Goal: Transaction & Acquisition: Purchase product/service

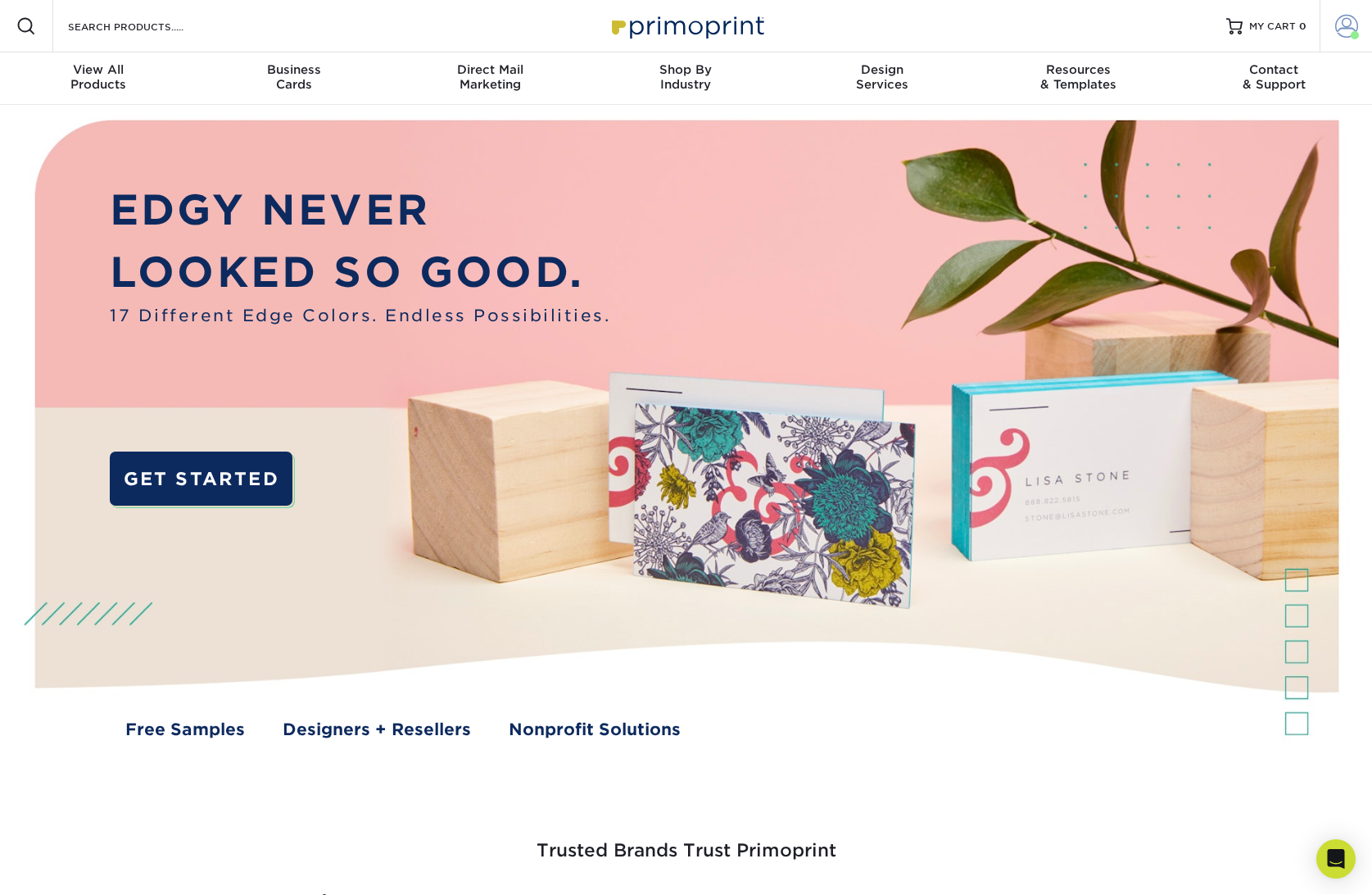
click at [1324, 19] on link "Account" at bounding box center [1346, 26] width 53 height 53
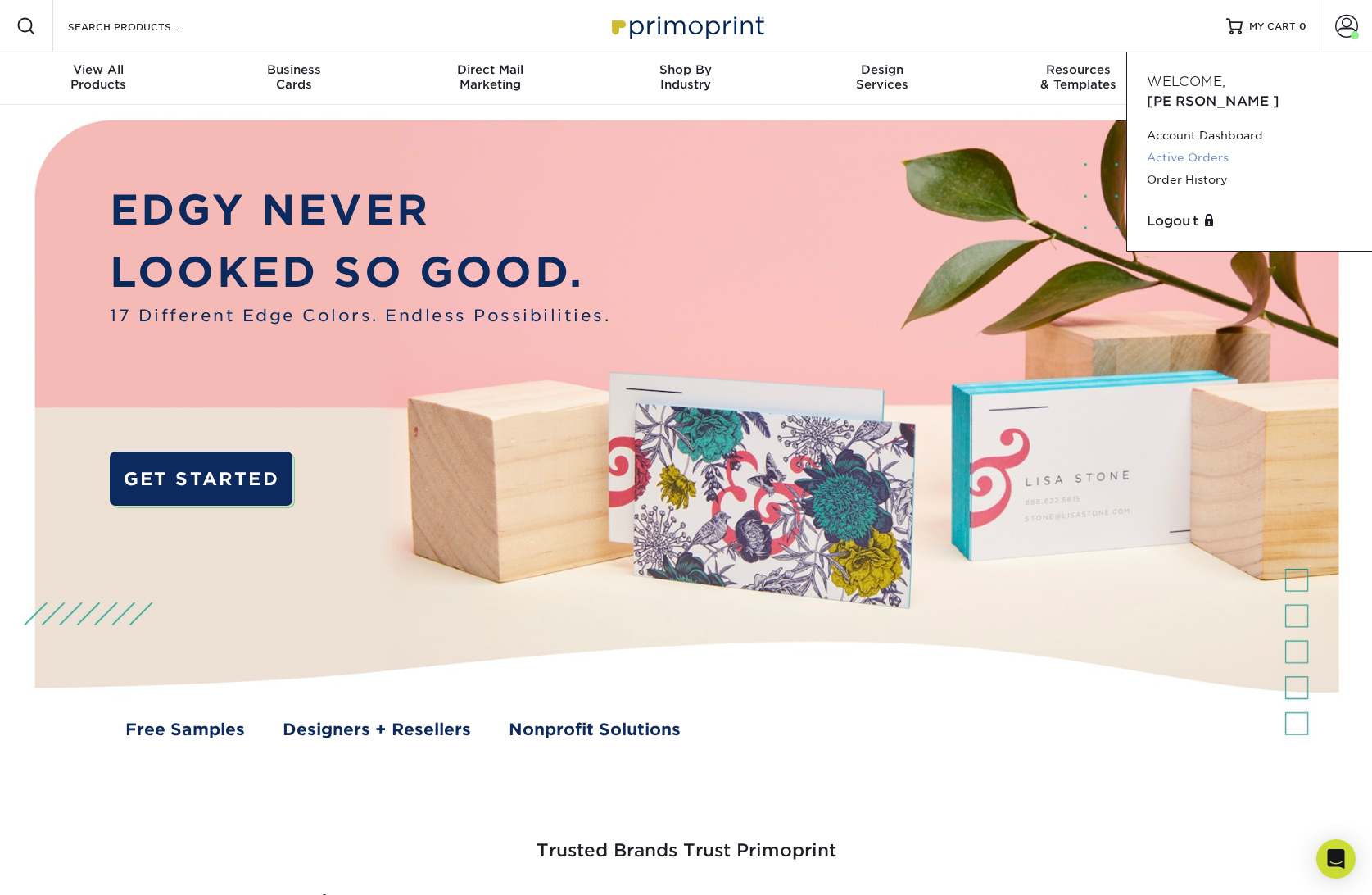
click at [1202, 147] on link "Active Orders" at bounding box center [1250, 158] width 205 height 22
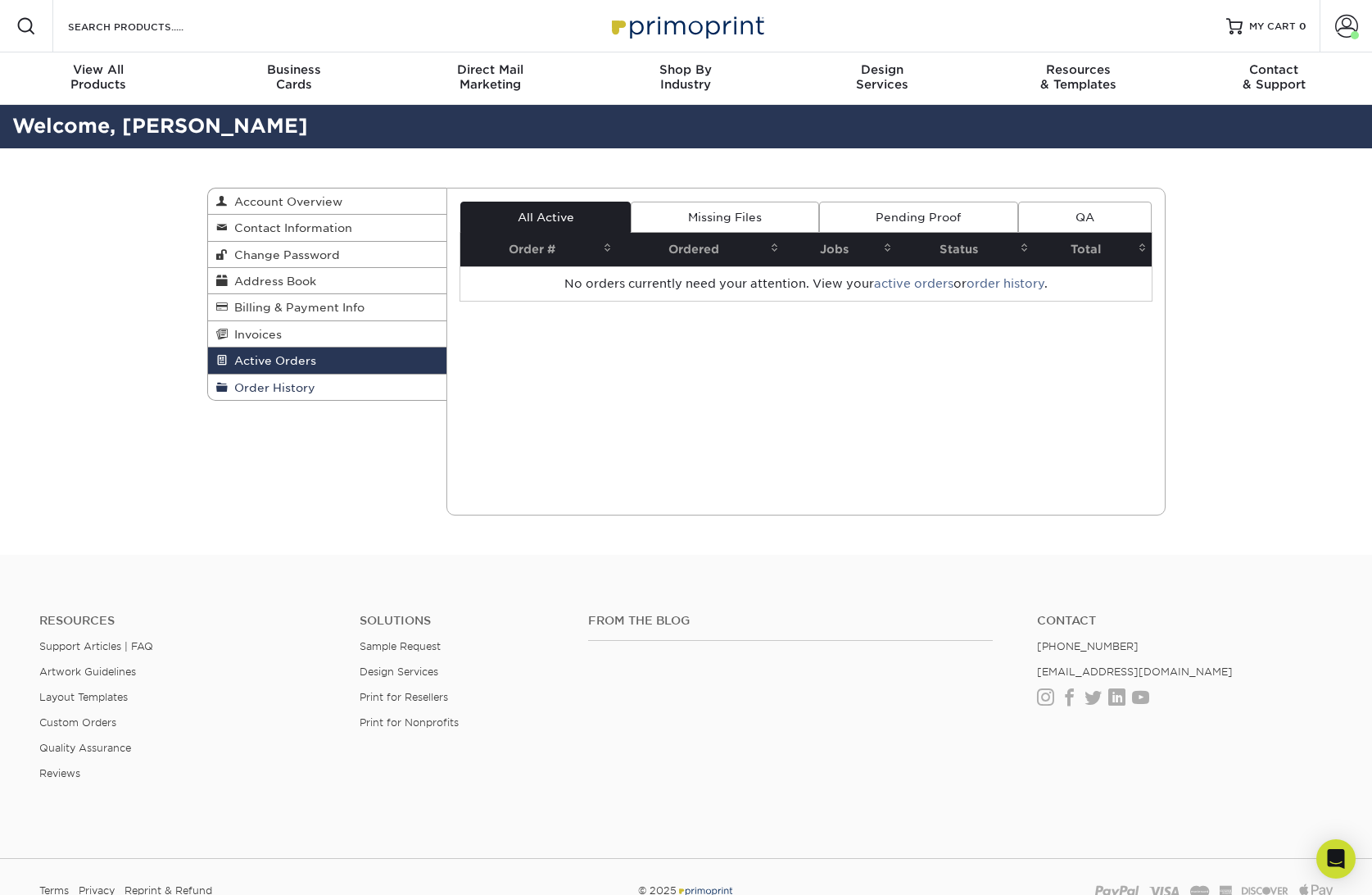
scroll to position [1, 0]
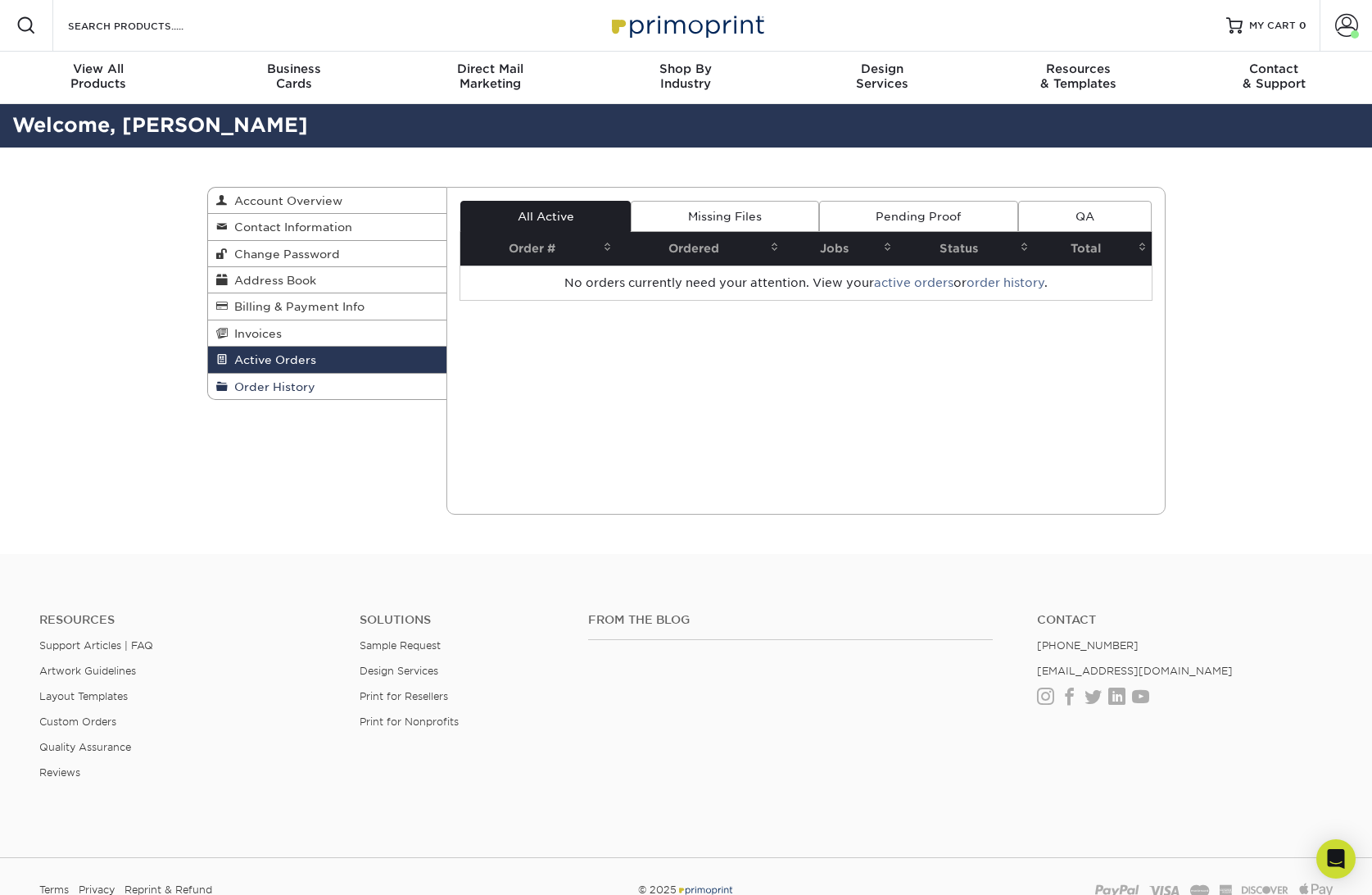
click at [344, 382] on link "Order History" at bounding box center [327, 386] width 239 height 25
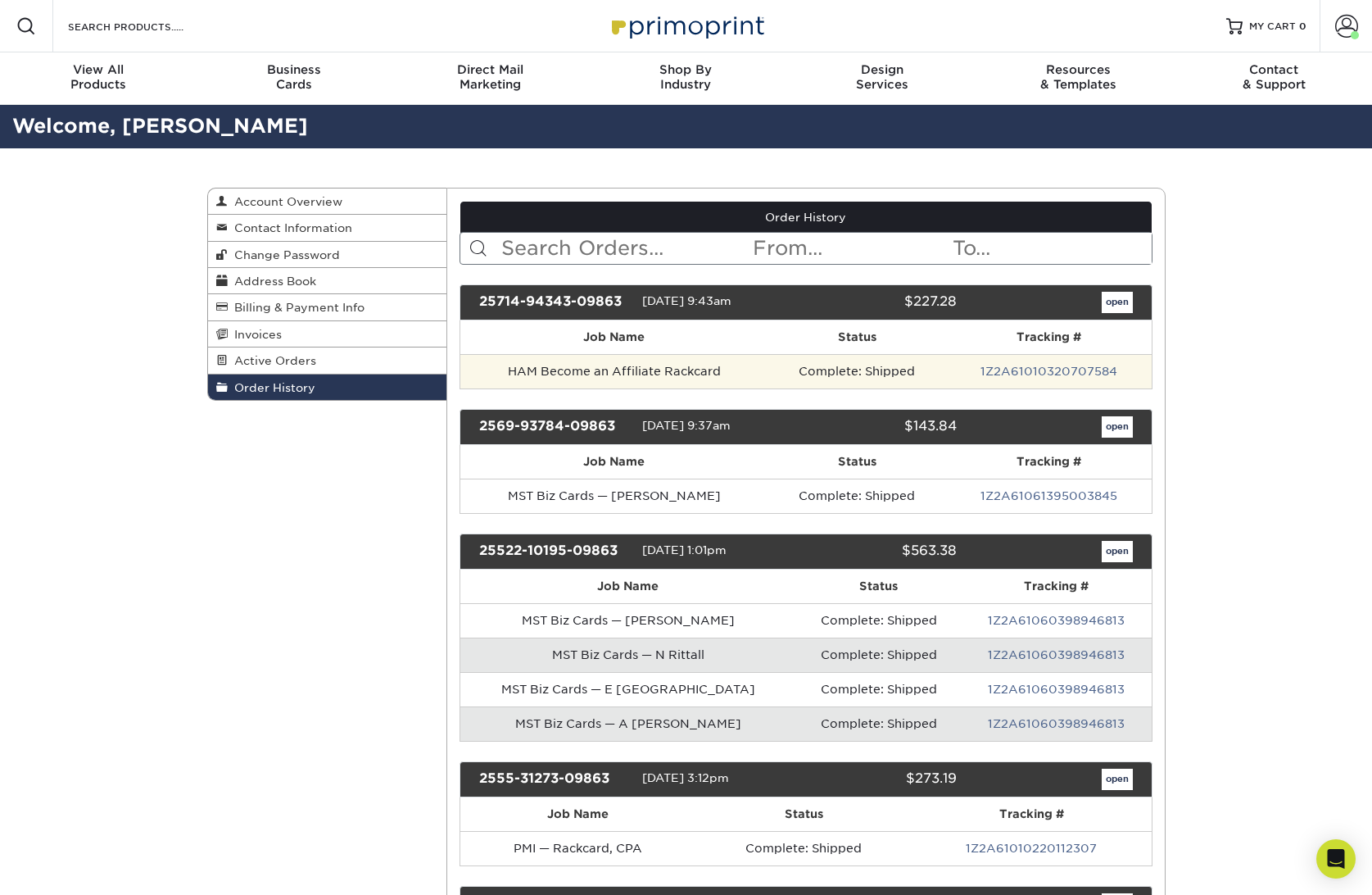
scroll to position [3, 0]
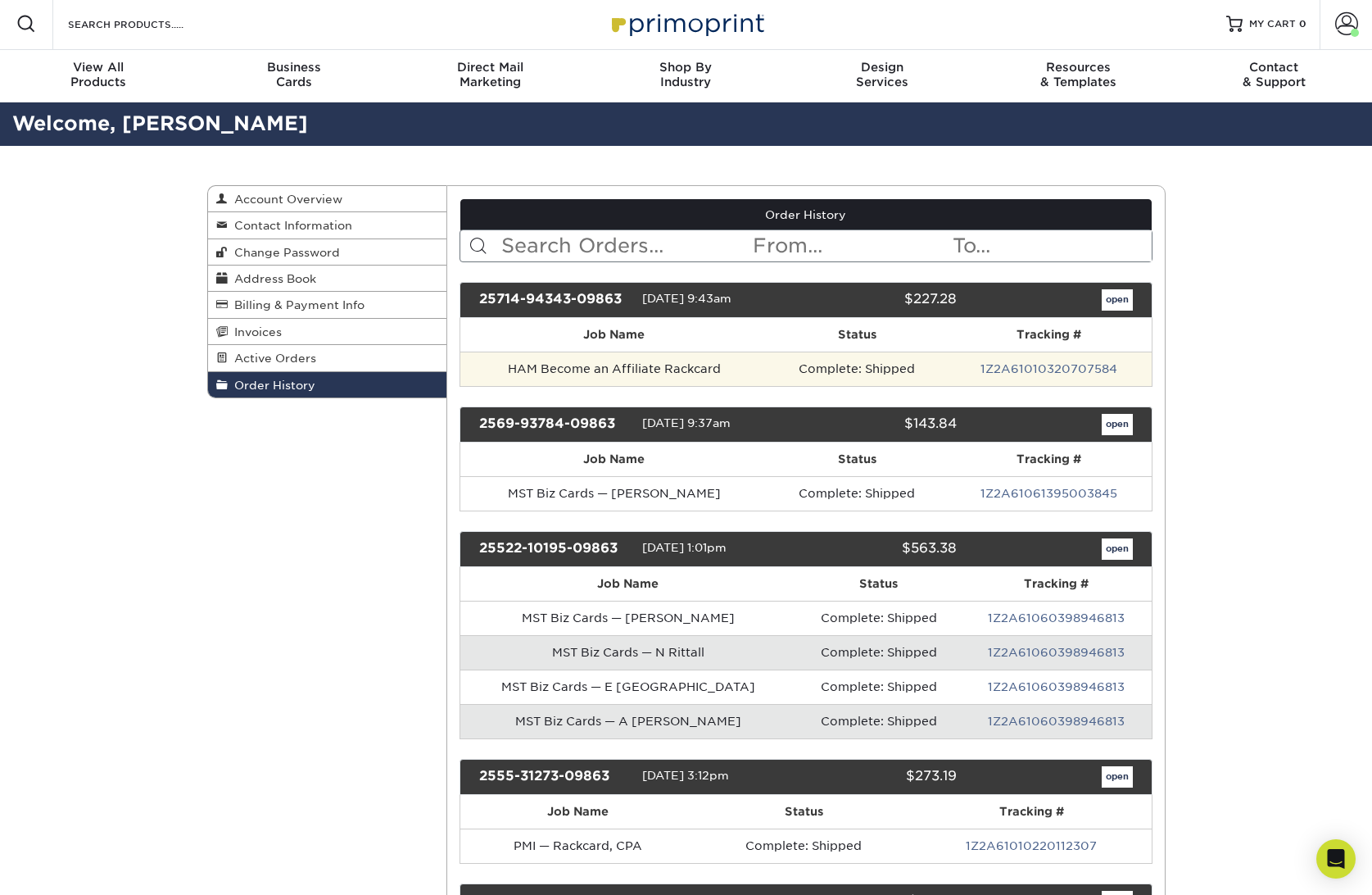
click at [604, 367] on td "HAM Become an Affiliate Rackcard" at bounding box center [614, 368] width 308 height 34
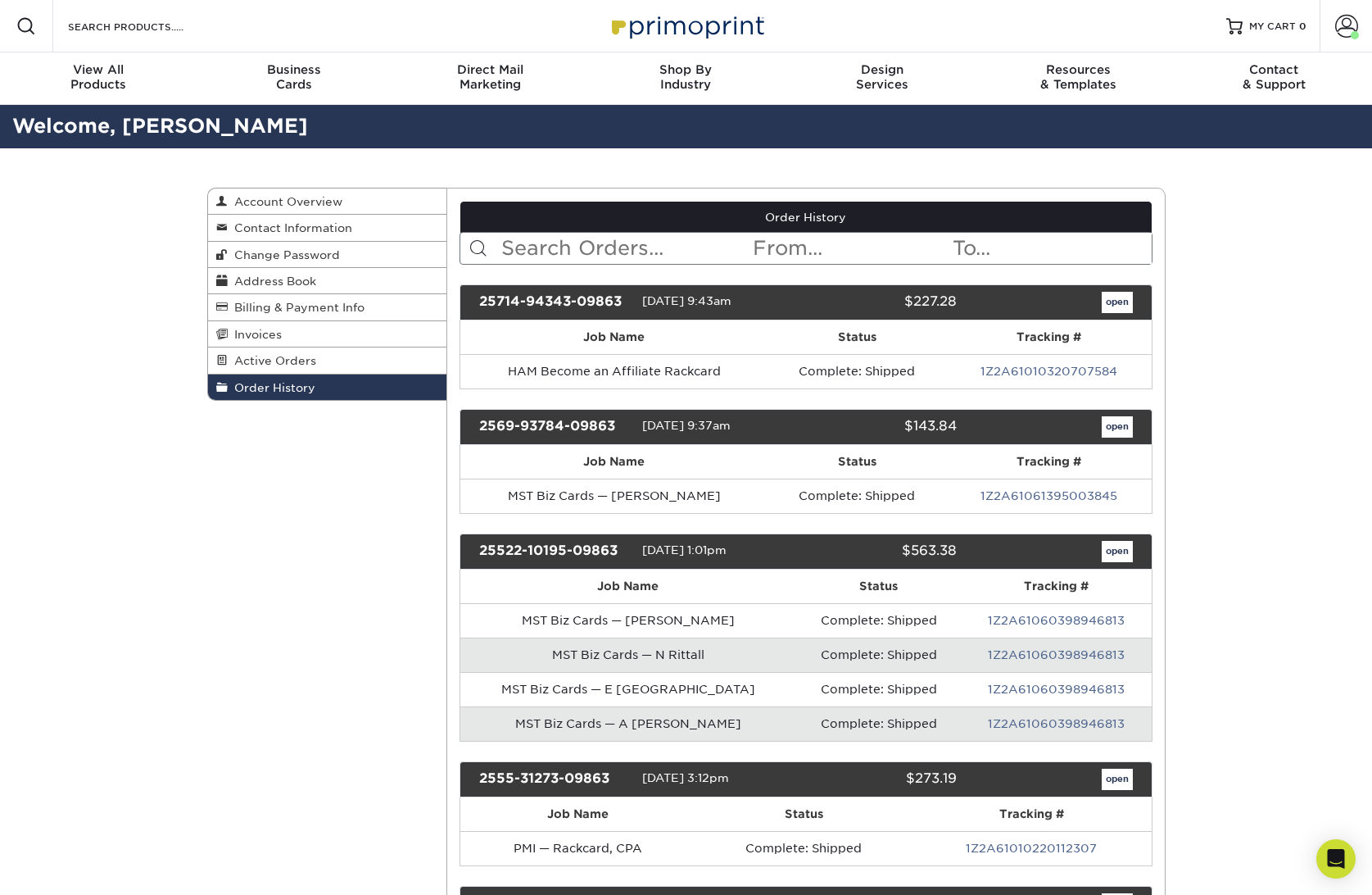
click at [579, 301] on div "25714-94343-09863" at bounding box center [554, 302] width 175 height 21
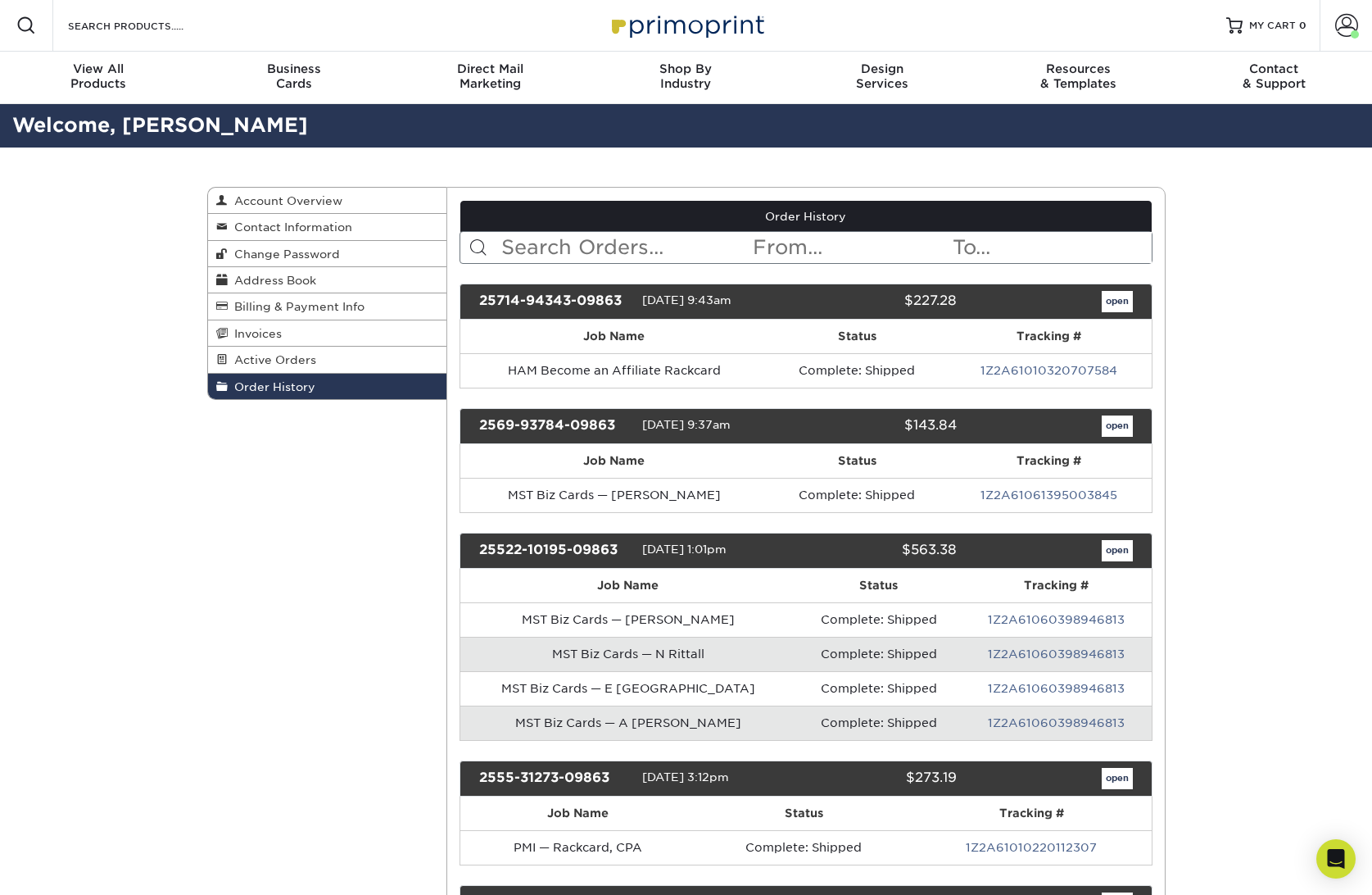
click at [1120, 305] on link "open" at bounding box center [1117, 301] width 31 height 21
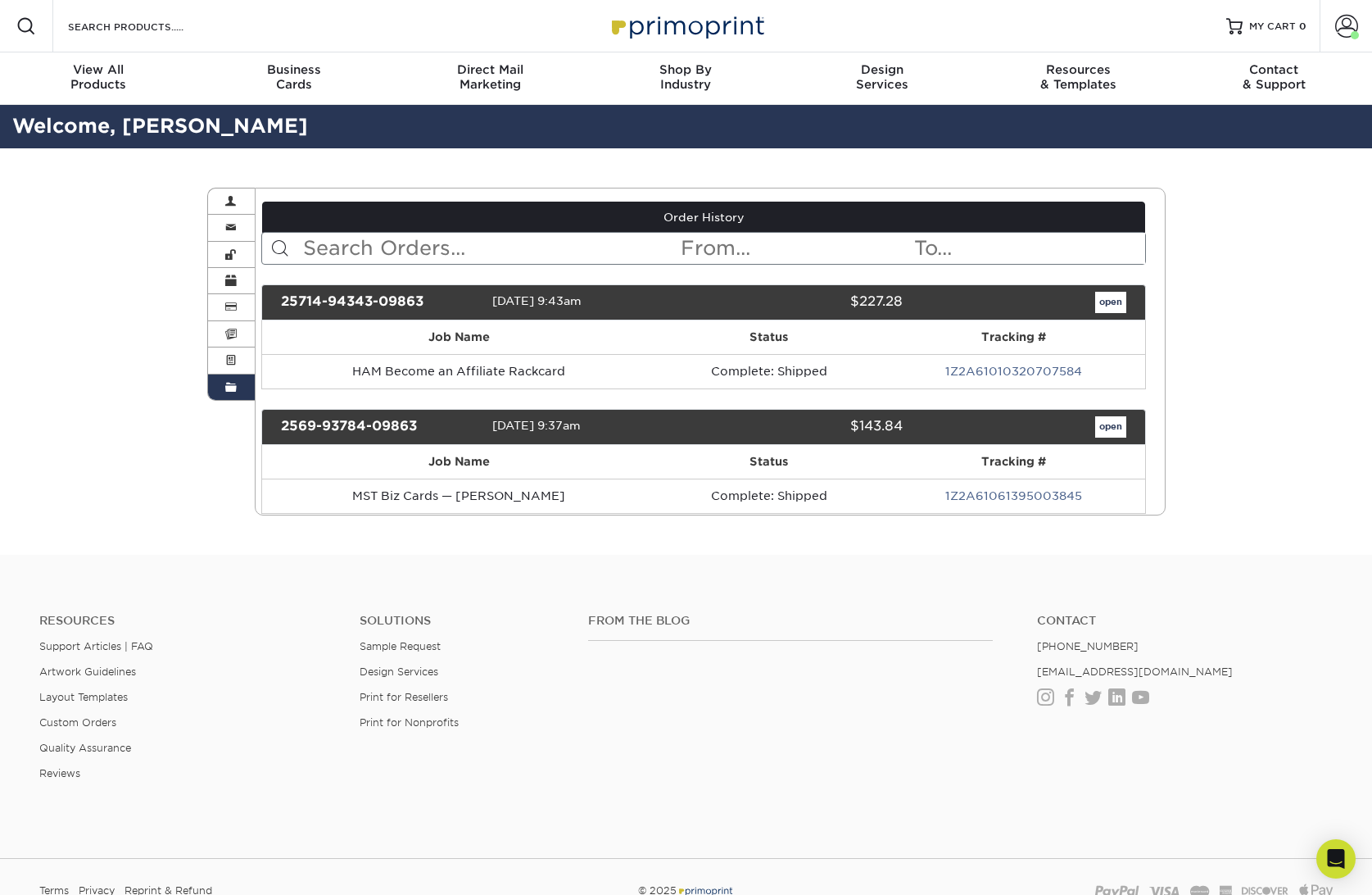
scroll to position [0, 0]
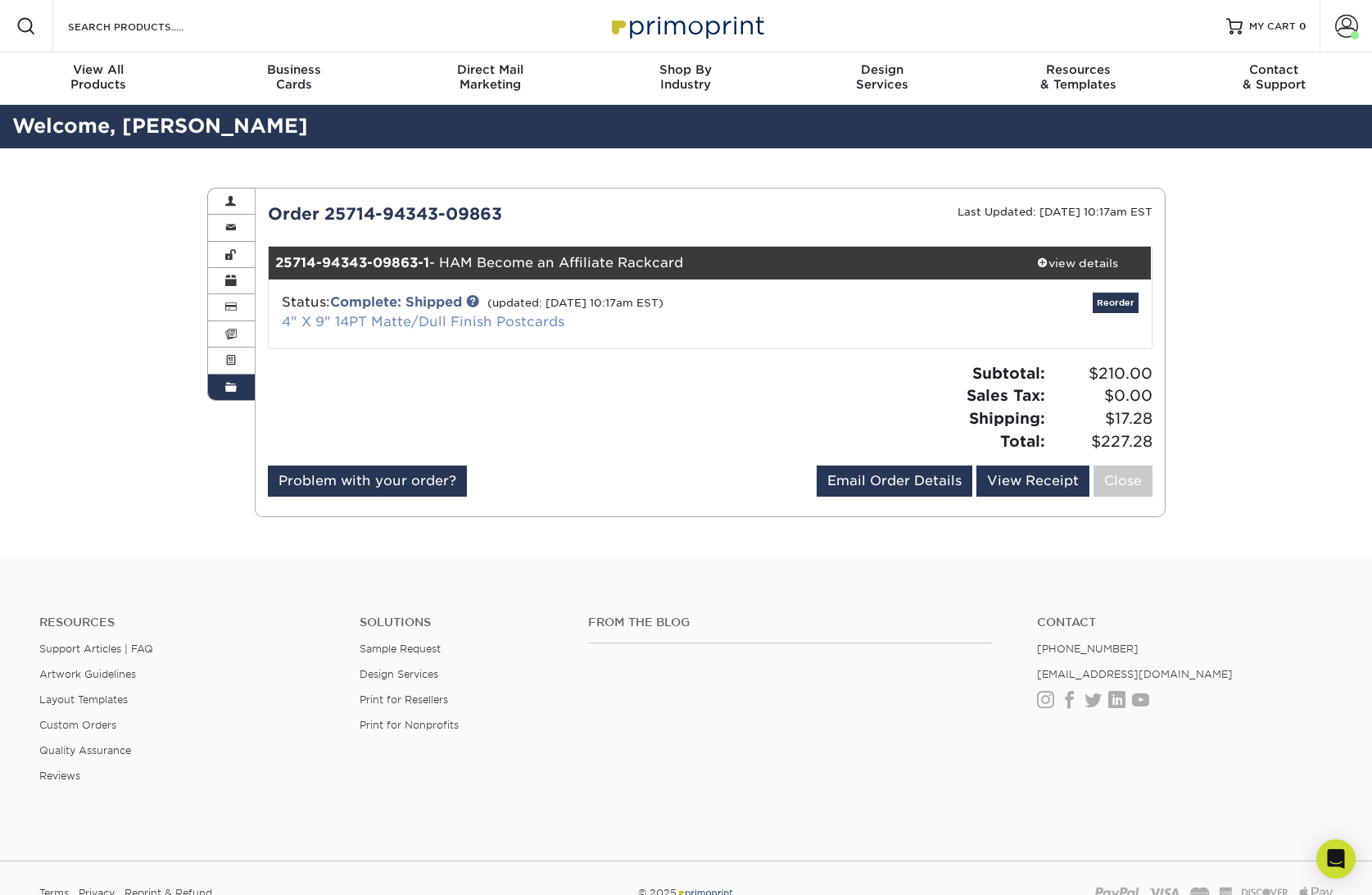
click at [395, 322] on link "4" X 9" 14PT Matte/Dull Finish Postcards" at bounding box center [422, 321] width 282 height 16
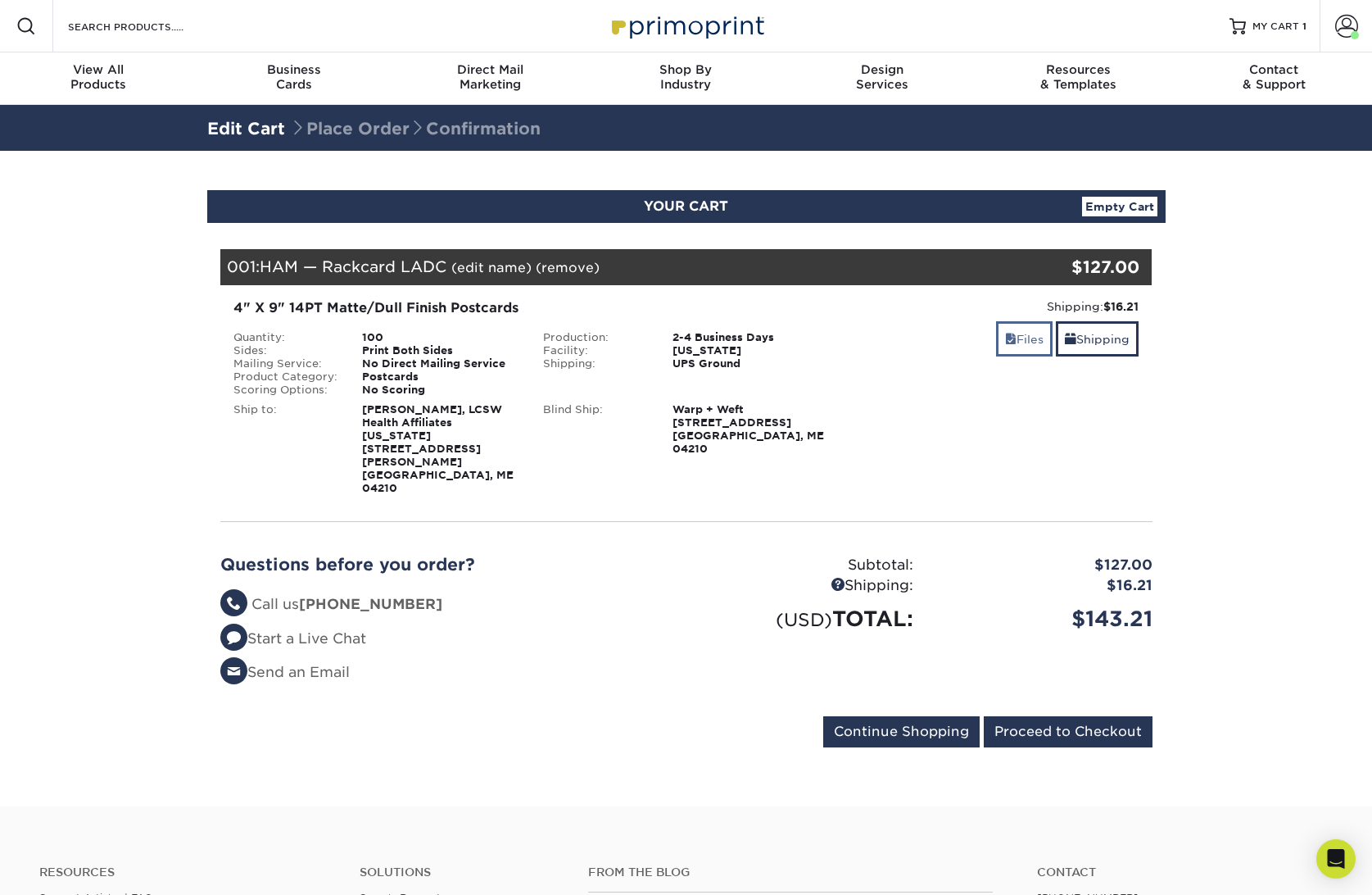
click at [1027, 338] on link "Files" at bounding box center [1024, 339] width 56 height 35
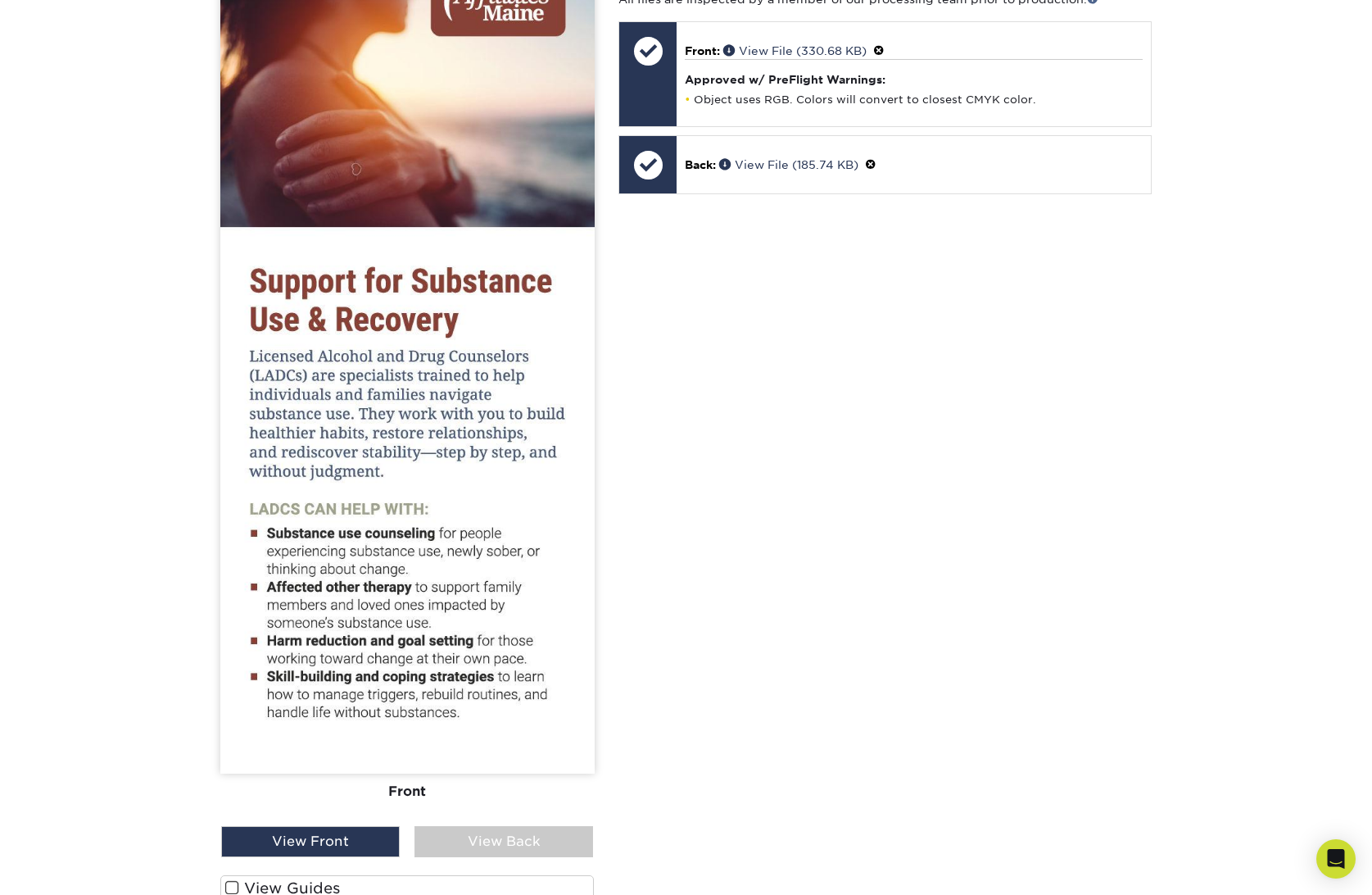
scroll to position [799, 0]
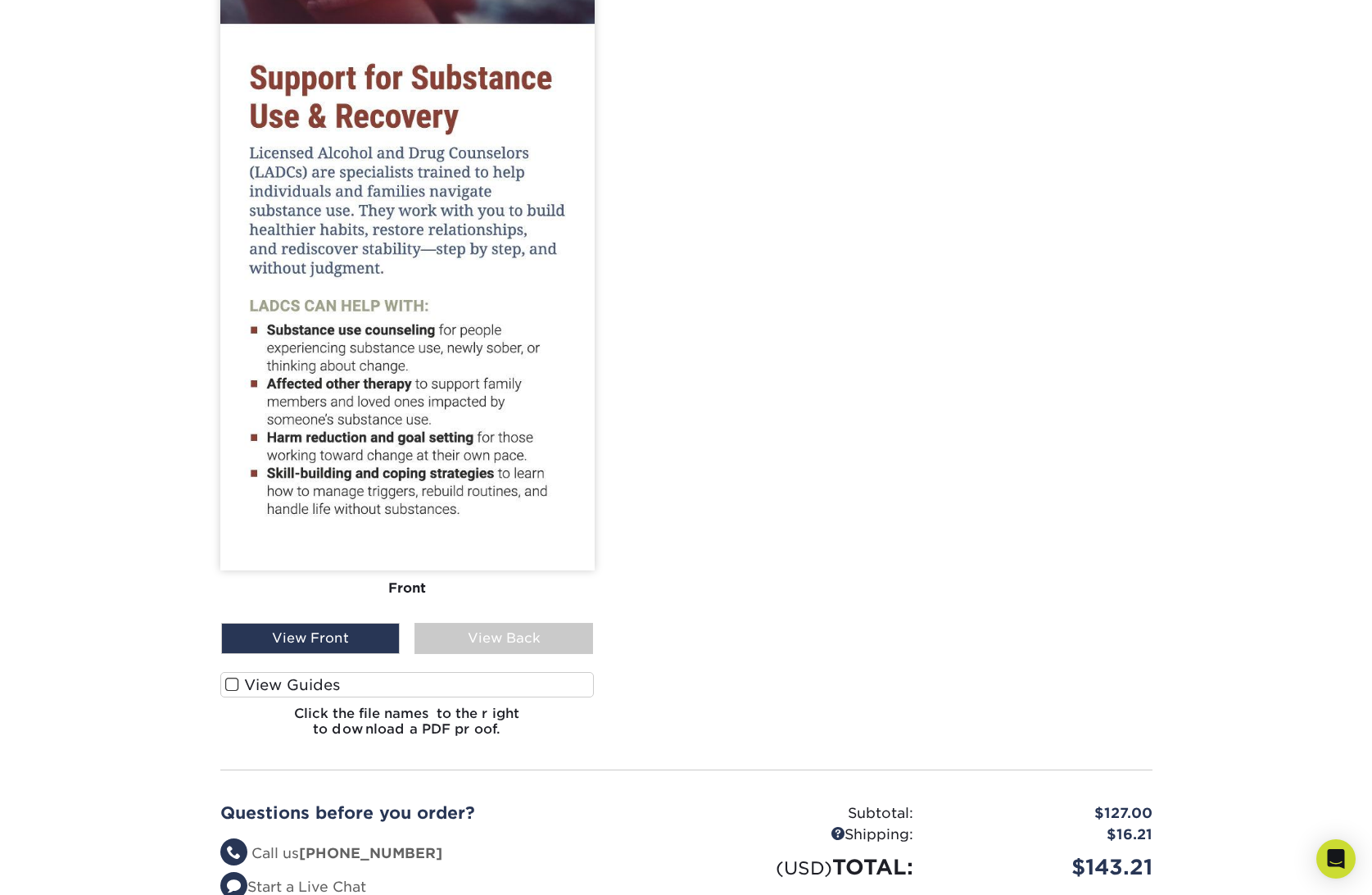
click at [446, 672] on label "View Guides" at bounding box center [407, 685] width 375 height 25
click at [0, 0] on input "View Guides" at bounding box center [0, 0] width 0 height 0
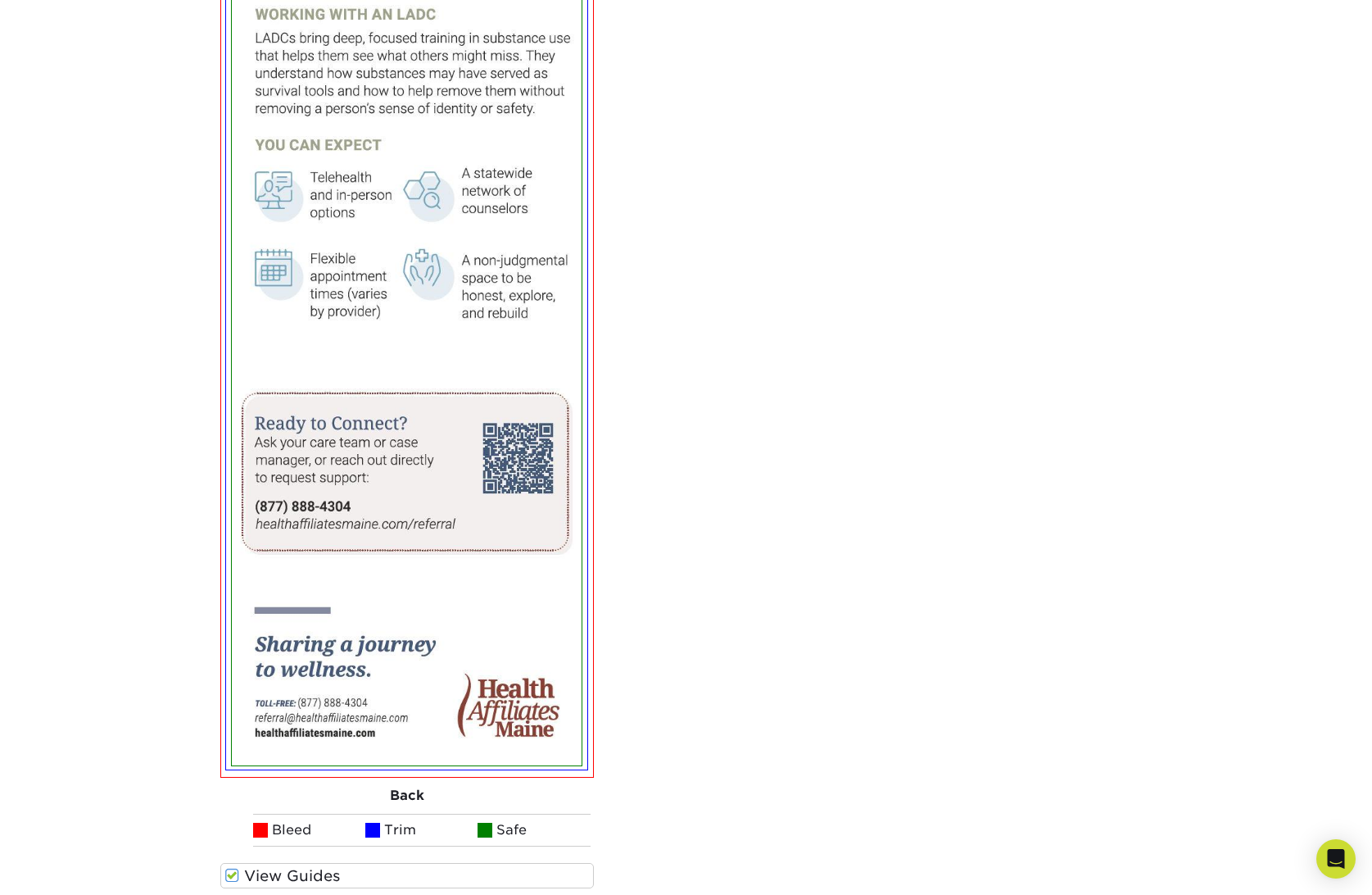
scroll to position [1460, 0]
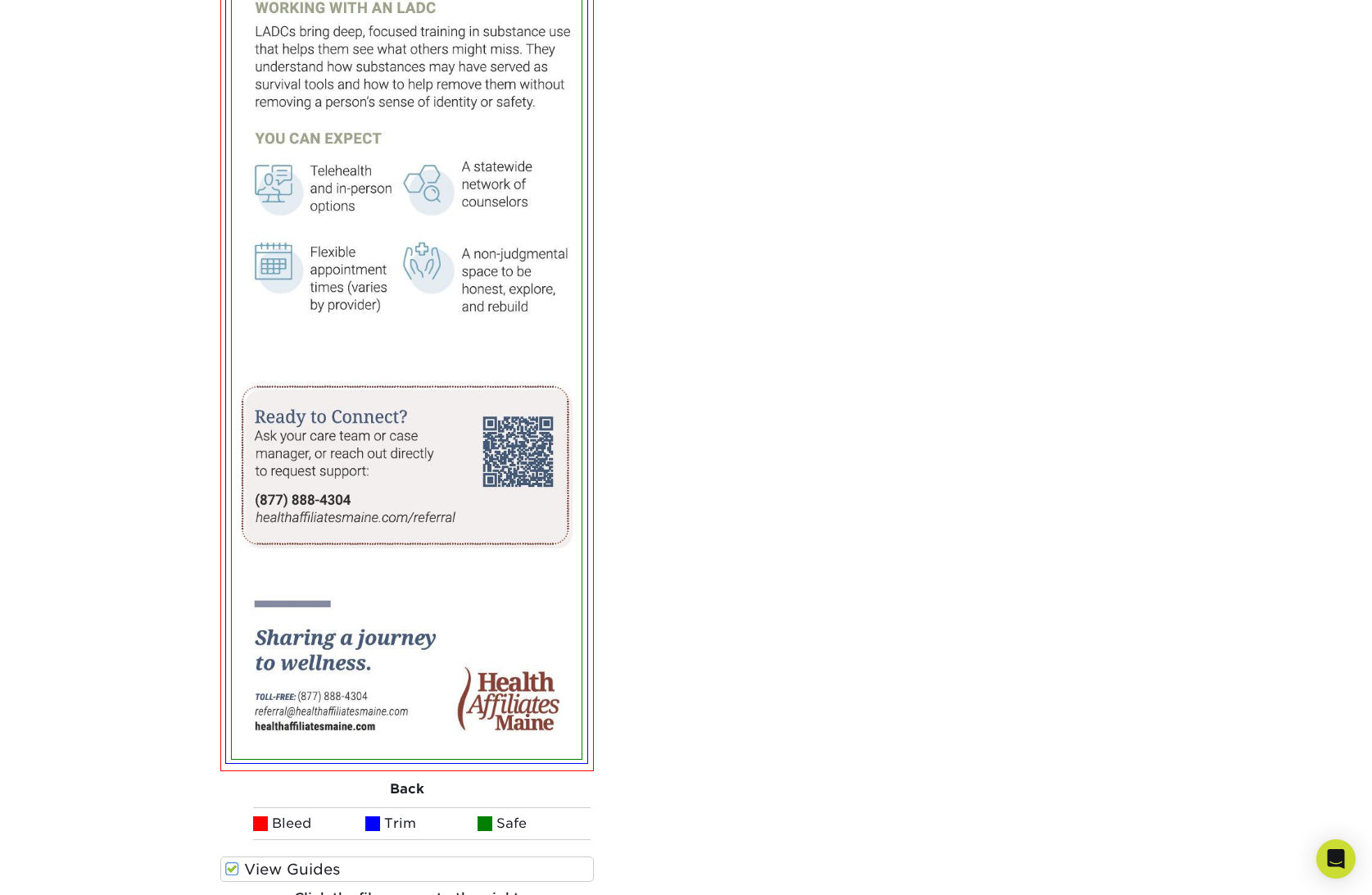
click at [411, 856] on label "View Guides" at bounding box center [407, 869] width 375 height 25
click at [0, 0] on input "View Guides" at bounding box center [0, 0] width 0 height 0
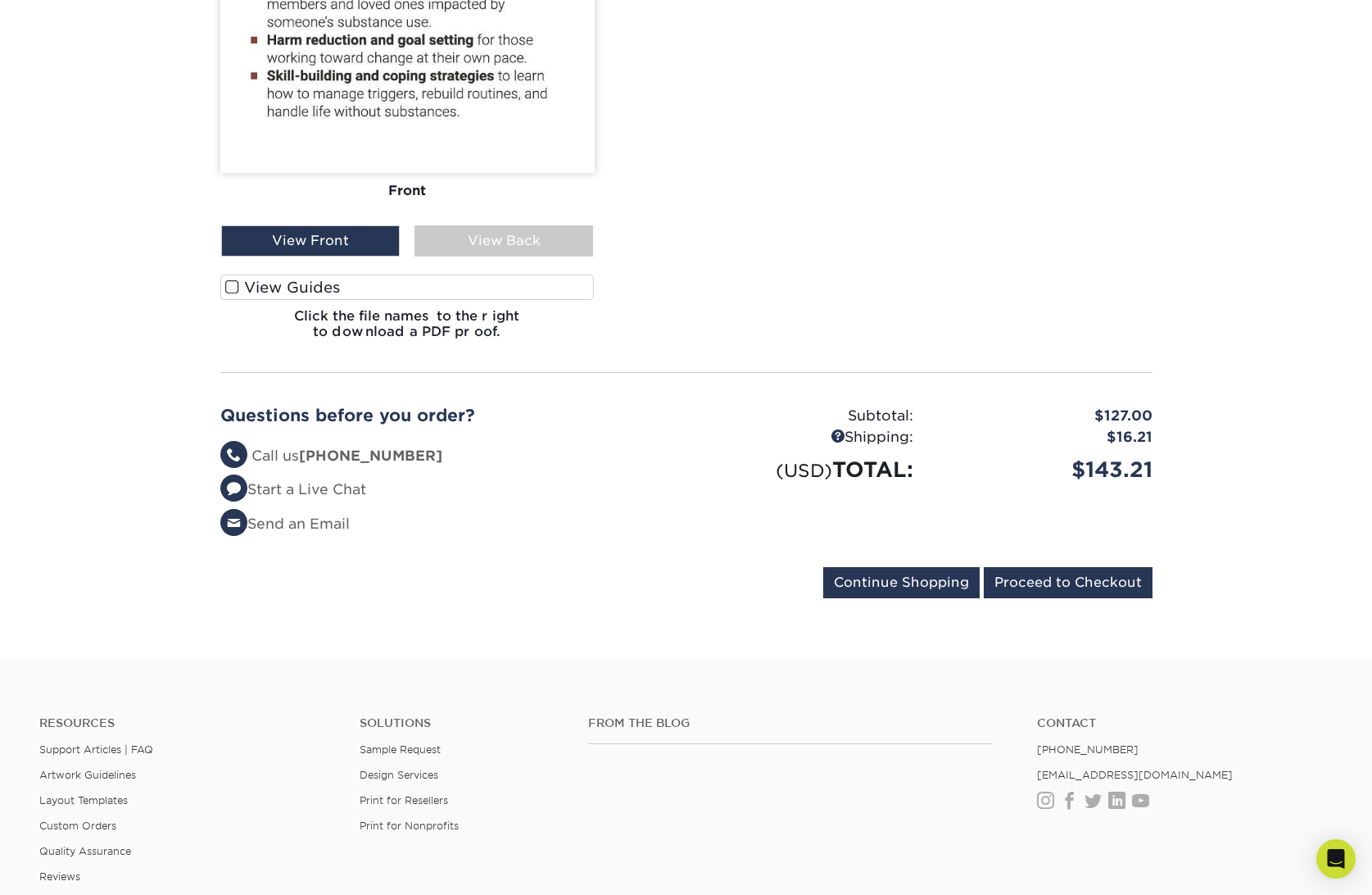
scroll to position [1198, 0]
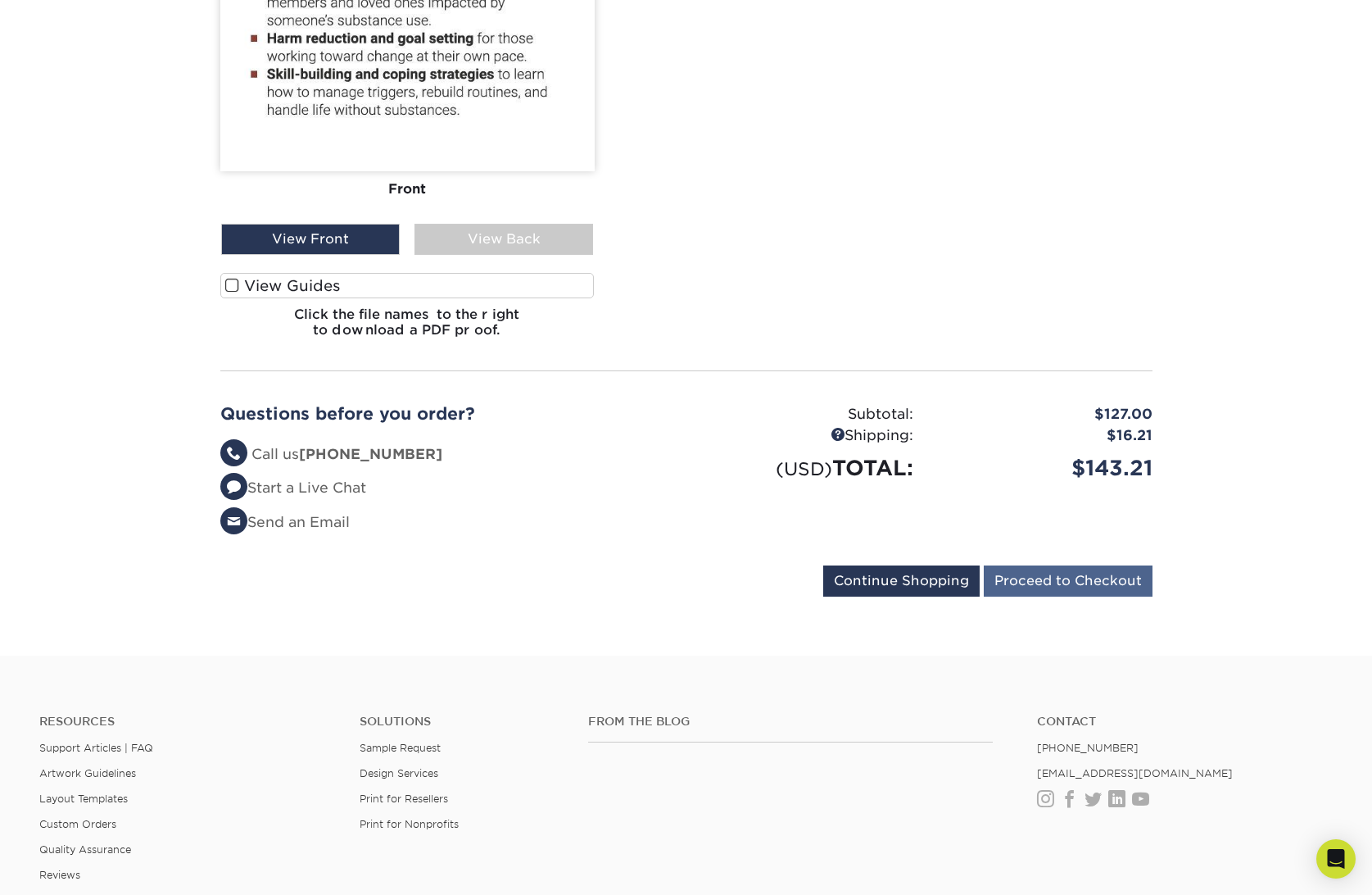
click at [1109, 566] on input "Proceed to Checkout" at bounding box center [1068, 581] width 168 height 31
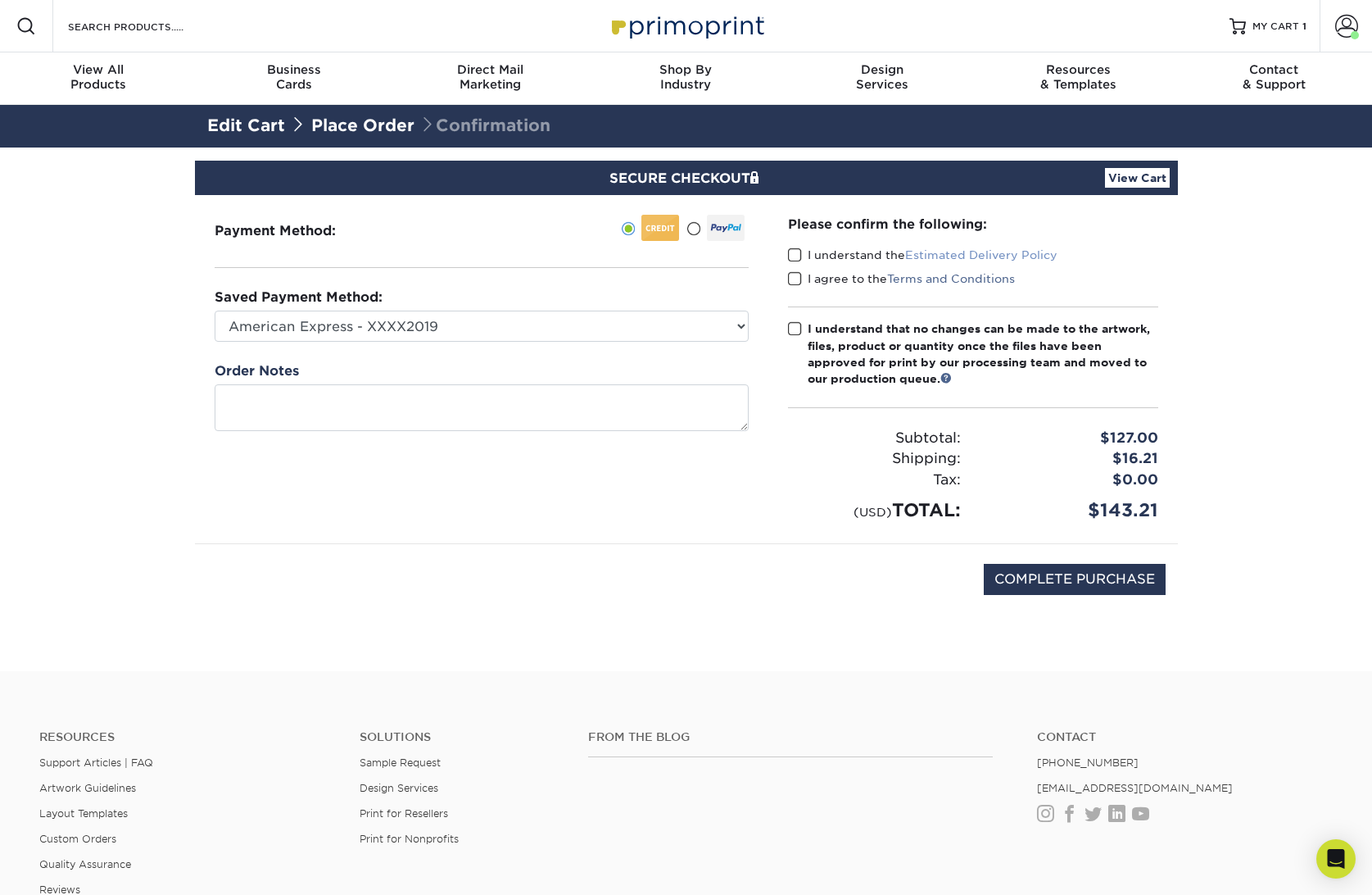
click at [974, 256] on link "Estimated Delivery Policy" at bounding box center [981, 255] width 153 height 13
click at [797, 257] on span at bounding box center [795, 255] width 14 height 16
click at [0, 0] on input "I understand the Estimated Delivery Policy" at bounding box center [0, 0] width 0 height 0
click at [797, 276] on span at bounding box center [795, 279] width 14 height 16
click at [0, 0] on input "I agree to the Terms and Conditions" at bounding box center [0, 0] width 0 height 0
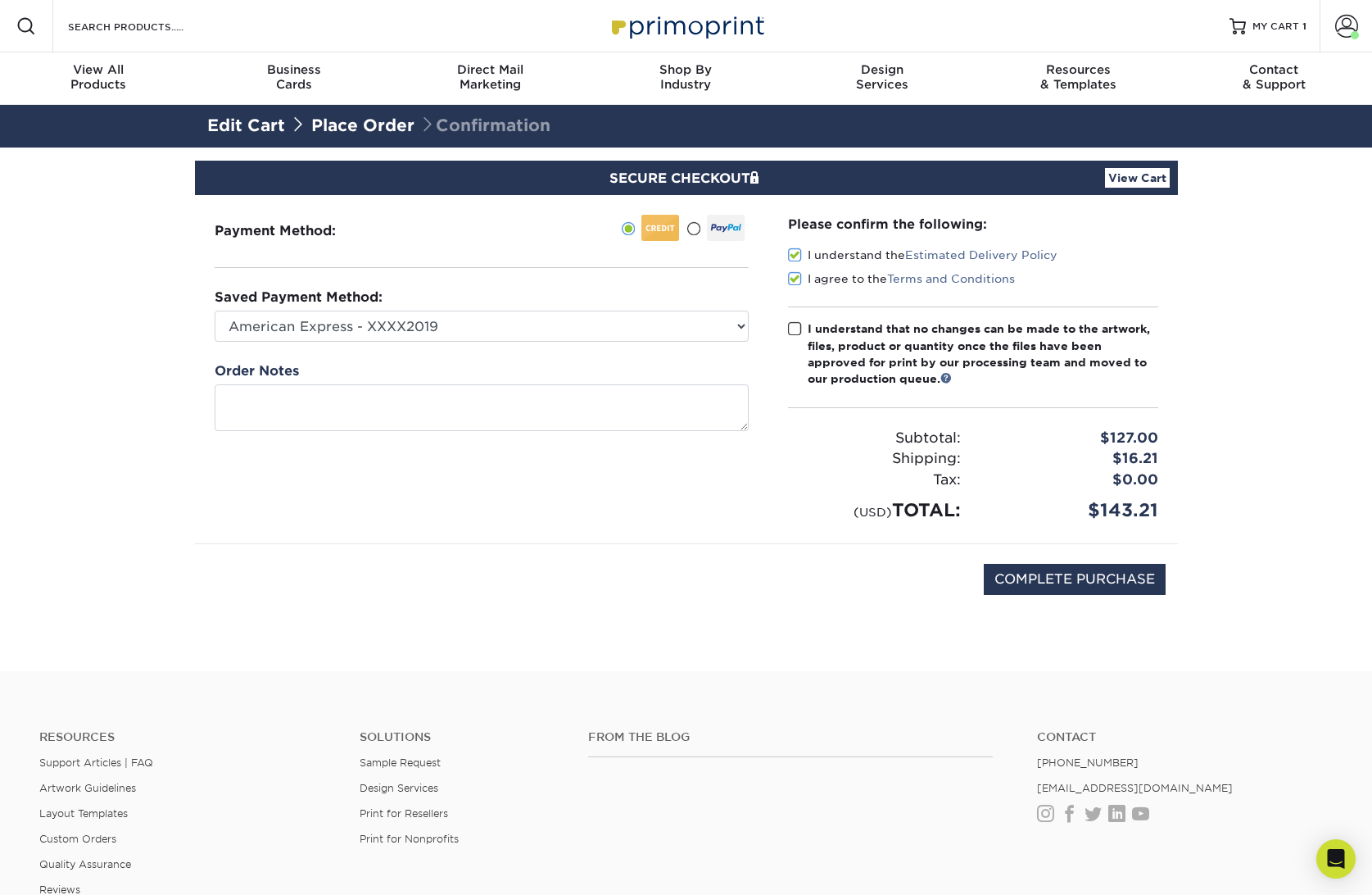
click at [792, 329] on span at bounding box center [795, 329] width 14 height 16
click at [0, 0] on input "I understand that no changes can be made to the artwork, files, product or quan…" at bounding box center [0, 0] width 0 height 0
click at [1147, 582] on input "COMPLETE PURCHASE" at bounding box center [1074, 579] width 182 height 31
type input "PROCESSING, PLEASE WAIT..."
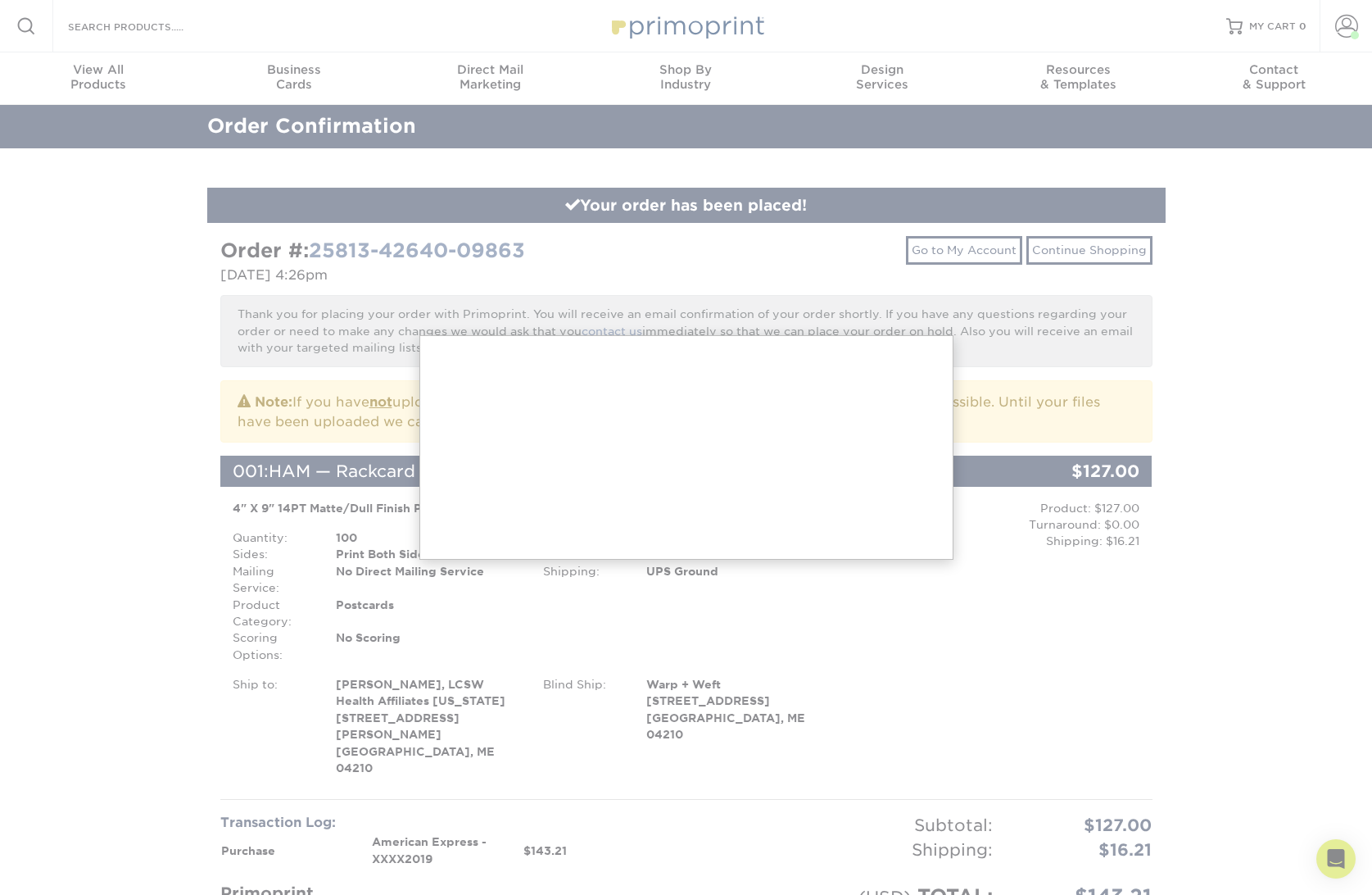
drag, startPoint x: 469, startPoint y: 246, endPoint x: 451, endPoint y: 261, distance: 23.4
click at [433, 251] on div at bounding box center [686, 768] width 1372 height 1535
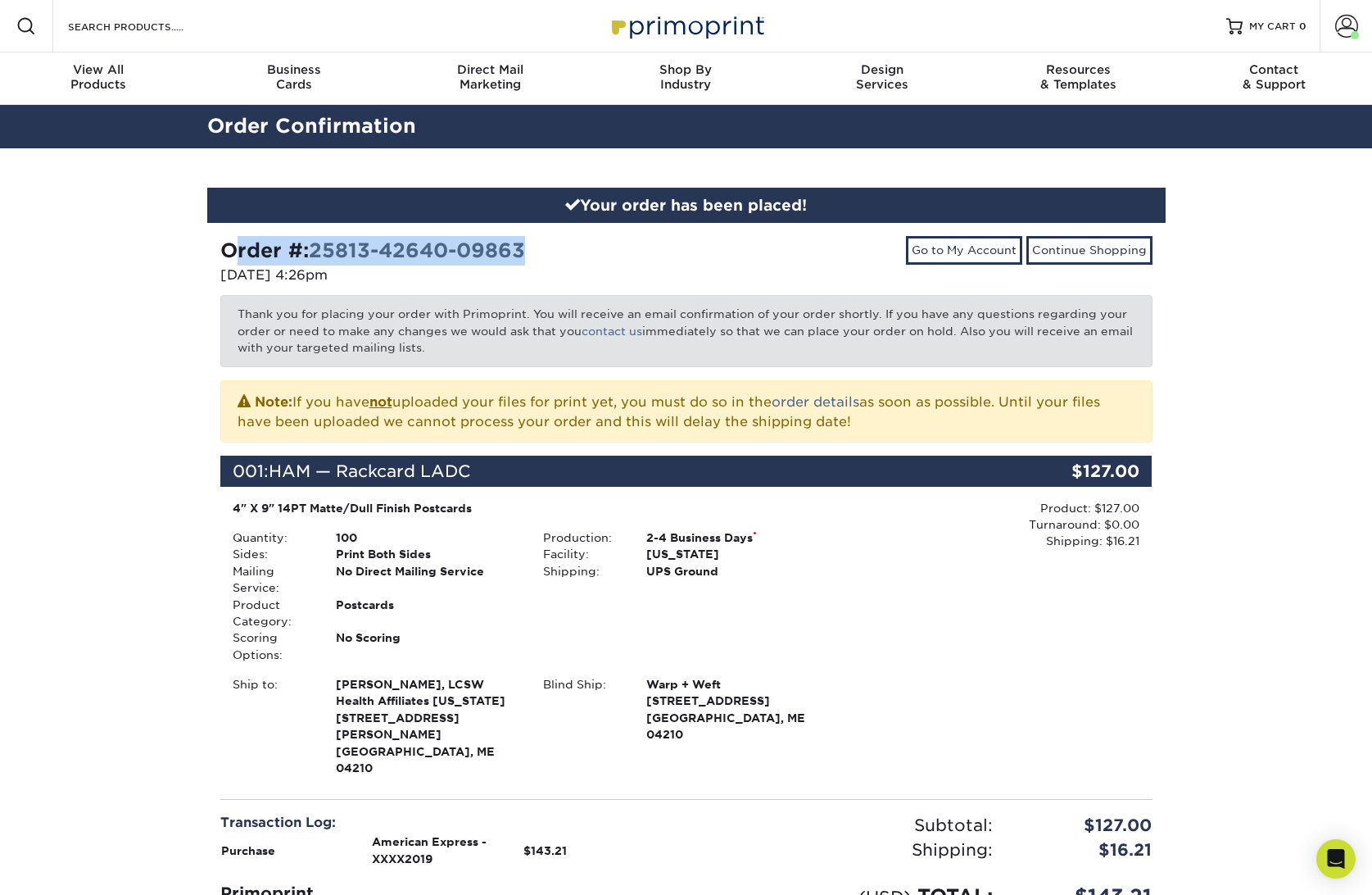
drag, startPoint x: 552, startPoint y: 256, endPoint x: 156, endPoint y: 235, distance: 396.6
click at [156, 235] on div "Your order has been placed! Order #: 25813-42640-09863 [DATE] 4:26pm Go to My A…" at bounding box center [686, 623] width 1372 height 950
copy strong "Order #: 25813-42640-09863"
